Goal: Browse casually: Explore the website without a specific task or goal

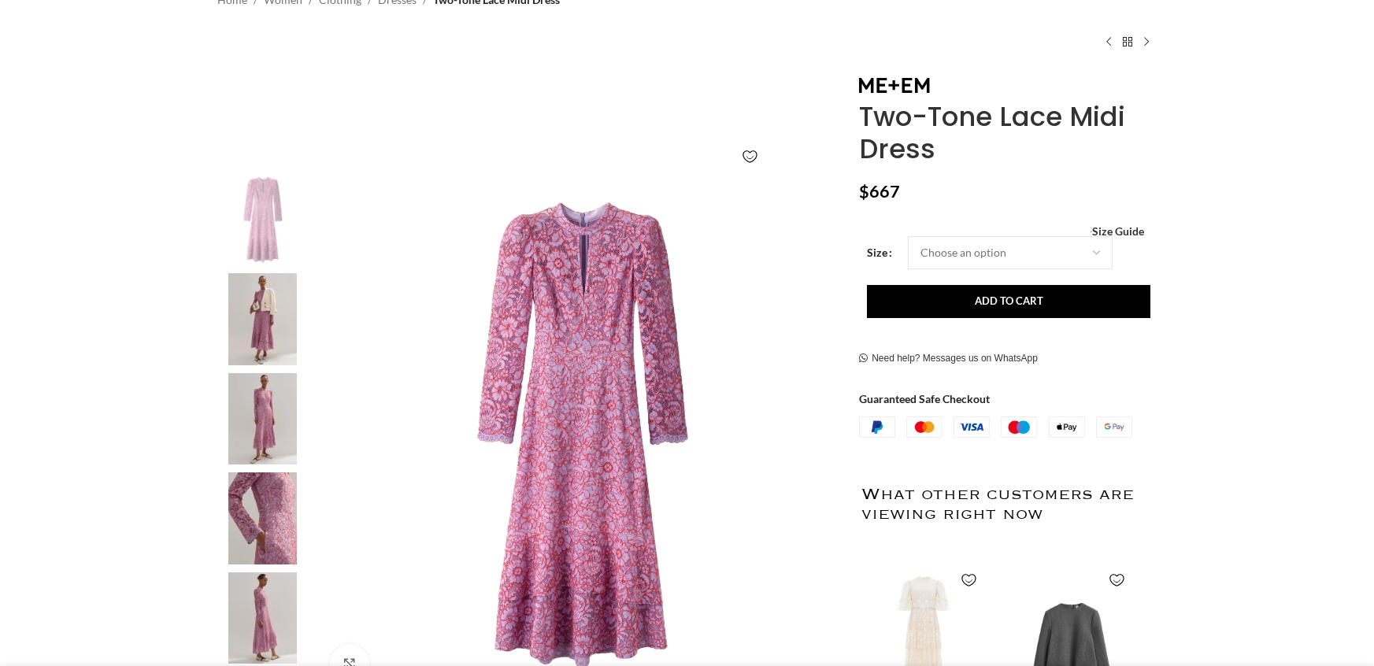
click at [261, 318] on img at bounding box center [262, 319] width 96 height 92
click at [266, 336] on img at bounding box center [262, 319] width 96 height 92
click at [262, 335] on img at bounding box center [262, 319] width 96 height 92
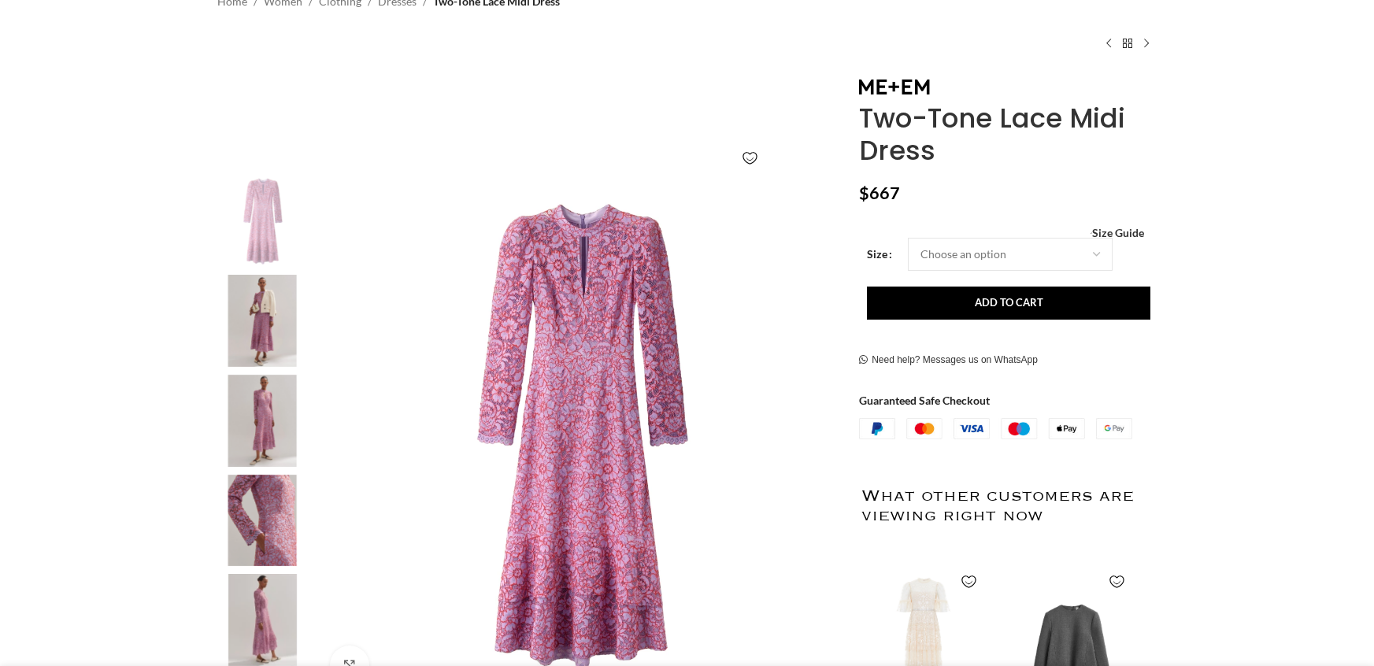
click at [284, 309] on img "2 / 6" at bounding box center [262, 321] width 96 height 92
click at [284, 310] on img "2 / 6" at bounding box center [262, 321] width 96 height 92
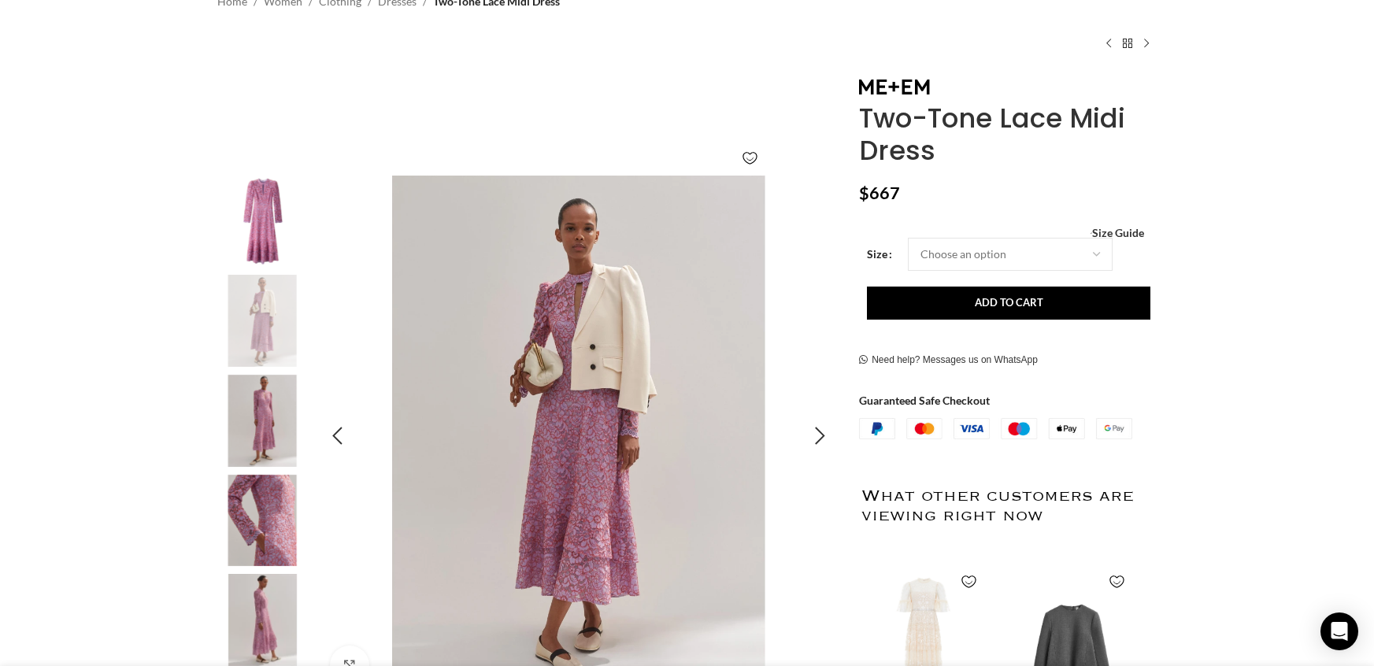
scroll to position [0, 331]
click at [597, 476] on img "2 / 6" at bounding box center [578, 437] width 522 height 522
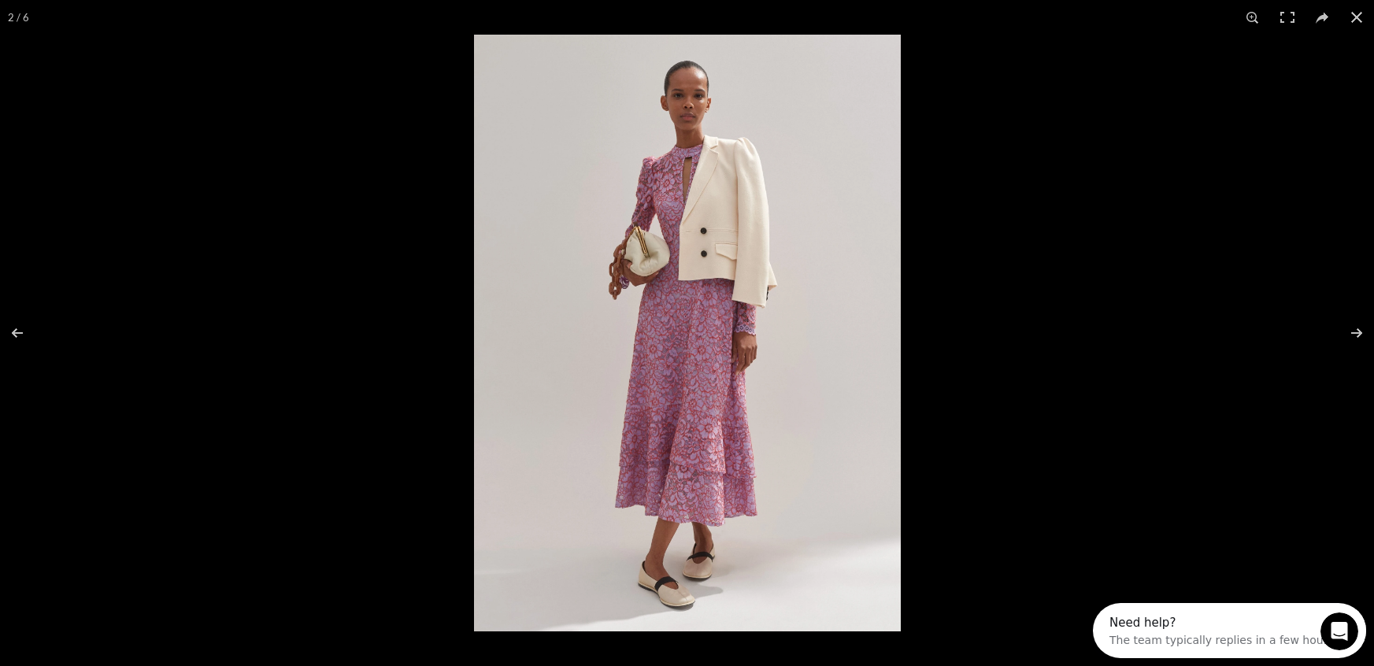
scroll to position [0, 0]
click at [663, 360] on img at bounding box center [687, 333] width 427 height 597
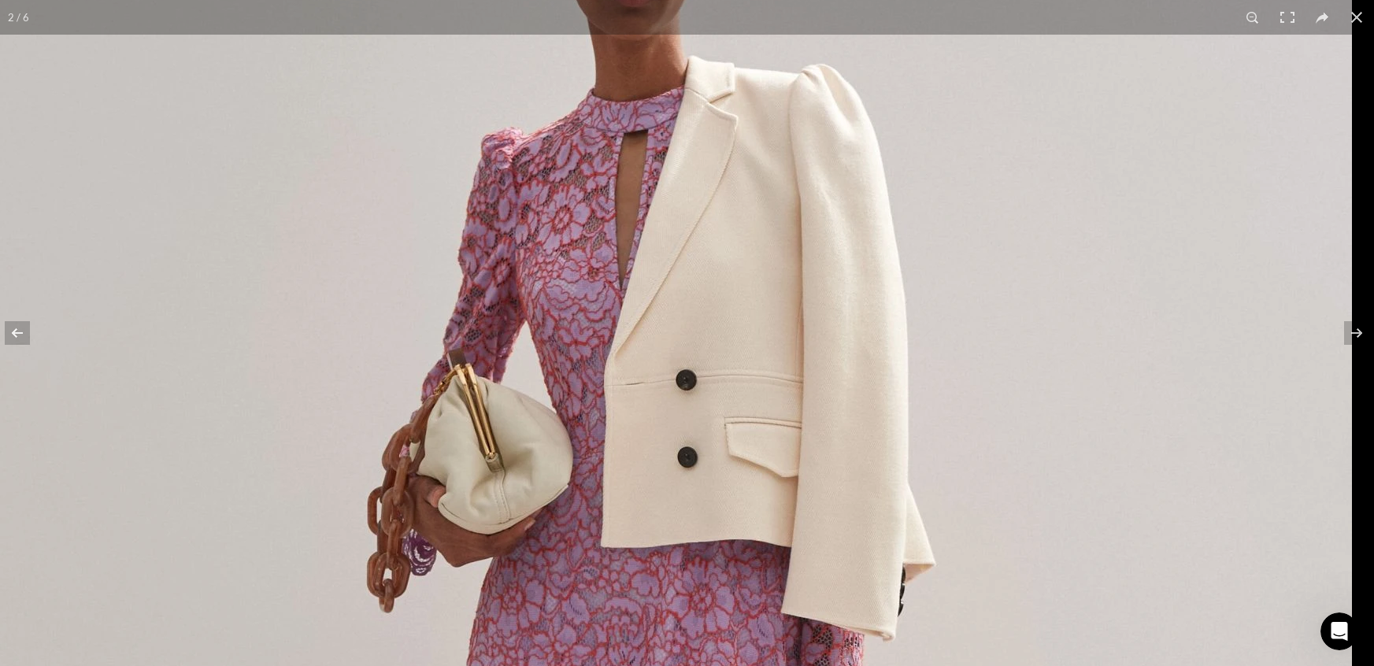
drag, startPoint x: 716, startPoint y: 162, endPoint x: 573, endPoint y: 627, distance: 486.0
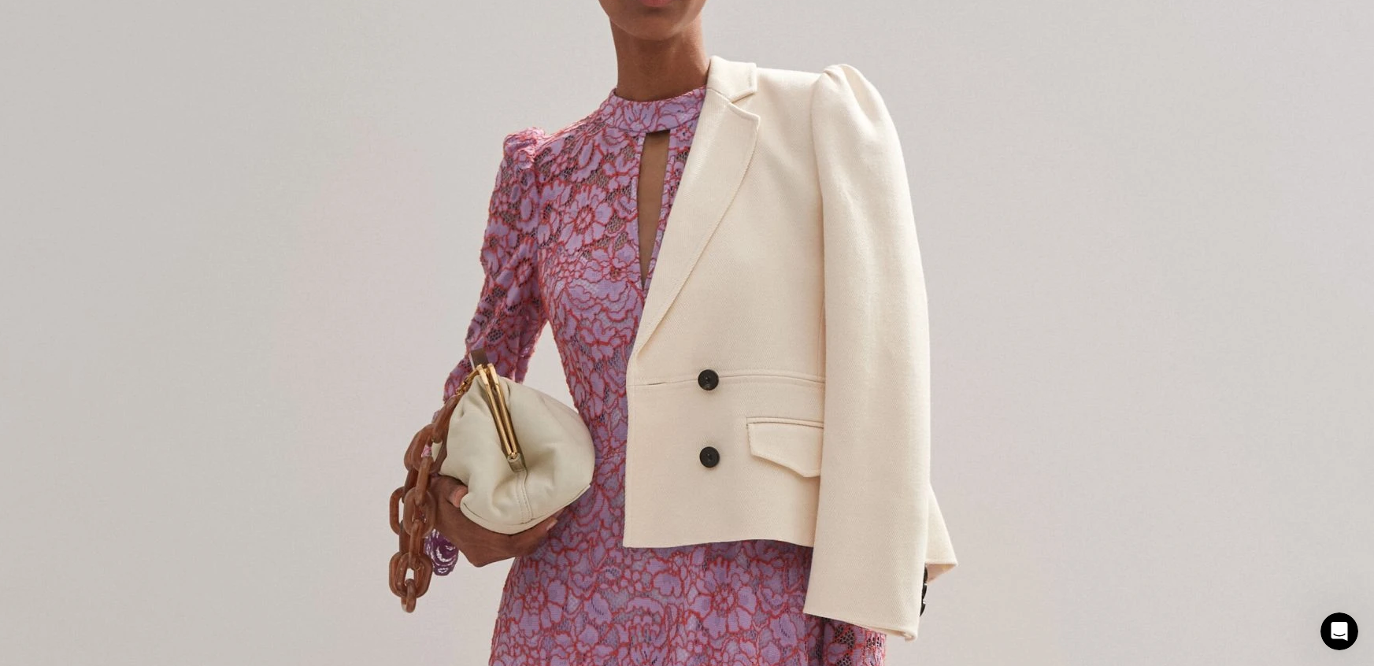
scroll to position [0, 497]
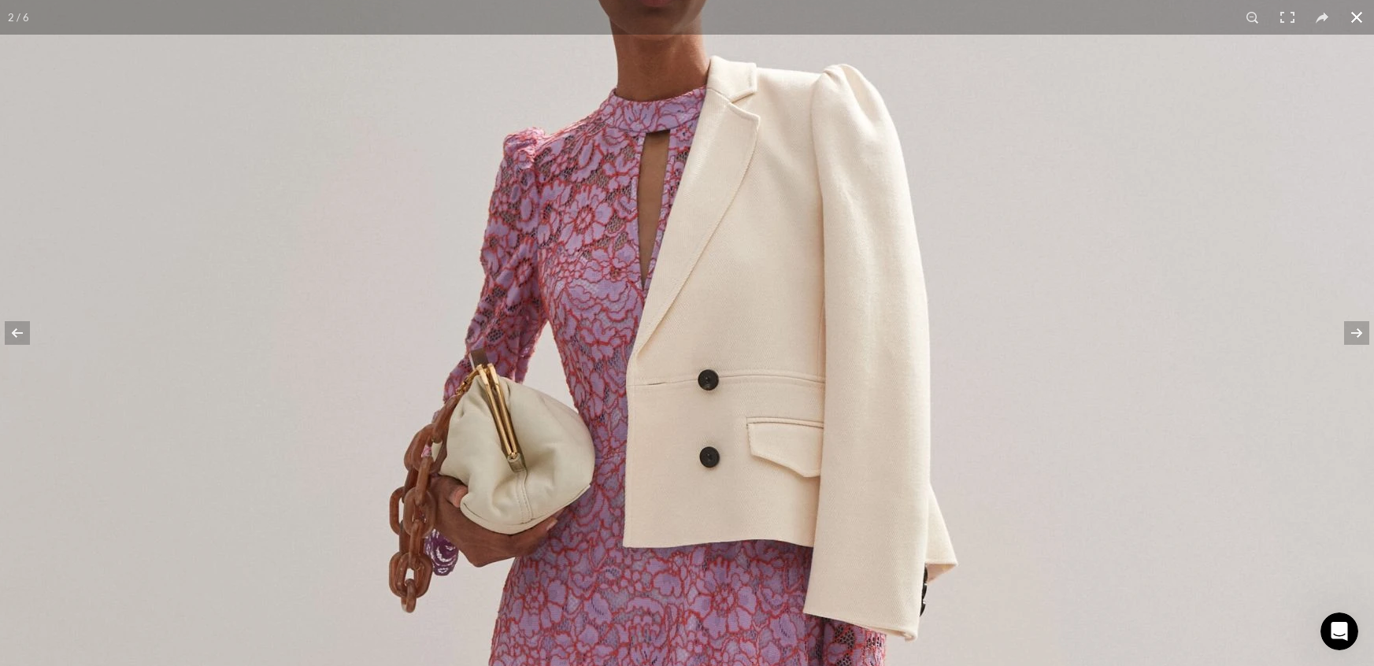
click at [1358, 18] on button at bounding box center [1356, 17] width 35 height 35
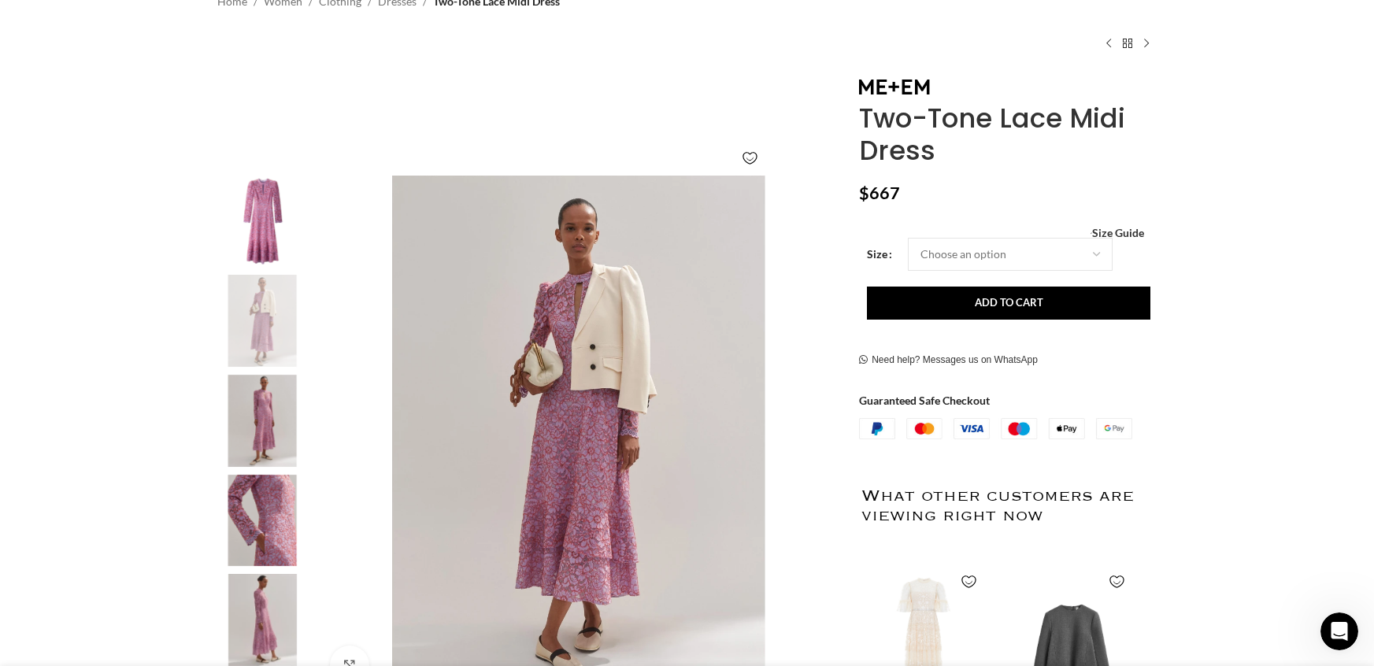
scroll to position [0, 662]
